Goal: Task Accomplishment & Management: Manage account settings

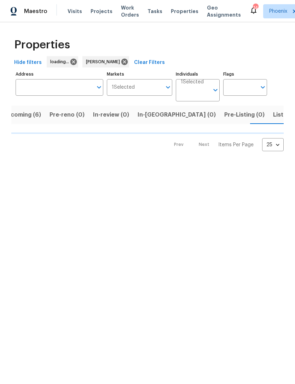
scroll to position [0, 14]
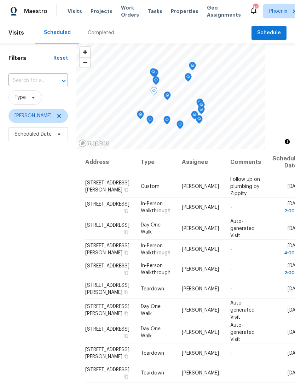
click at [268, 191] on td "Thu, Aug 21" at bounding box center [284, 186] width 36 height 22
click at [0, 0] on icon at bounding box center [0, 0] width 0 height 0
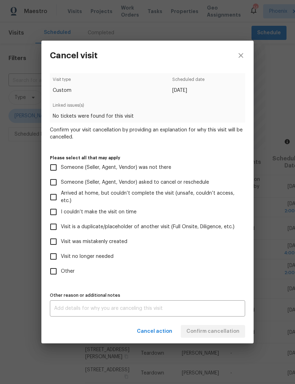
click at [58, 264] on input "Visit no longer needed" at bounding box center [53, 256] width 15 height 15
checkbox input "true"
click at [163, 311] on textarea at bounding box center [147, 308] width 186 height 5
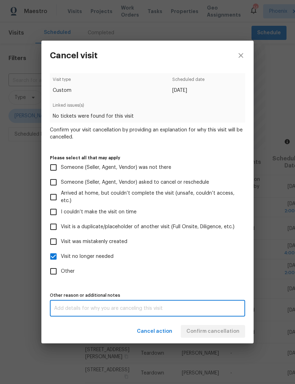
scroll to position [23, 0]
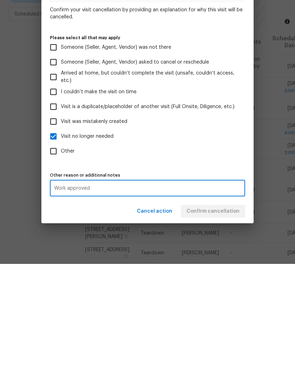
type textarea "Work approved"
click at [216, 166] on div "Visit type Custom Scheduled date 8/21/2025 Linked issues(s) No tickets were fou…" at bounding box center [147, 194] width 195 height 243
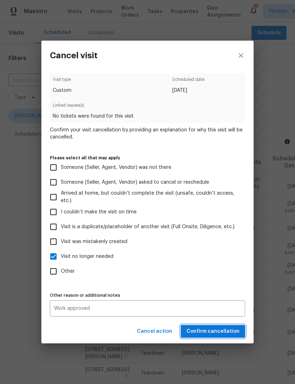
click at [224, 334] on span "Confirm cancellation" at bounding box center [212, 331] width 53 height 9
